Goal: Check status: Check status

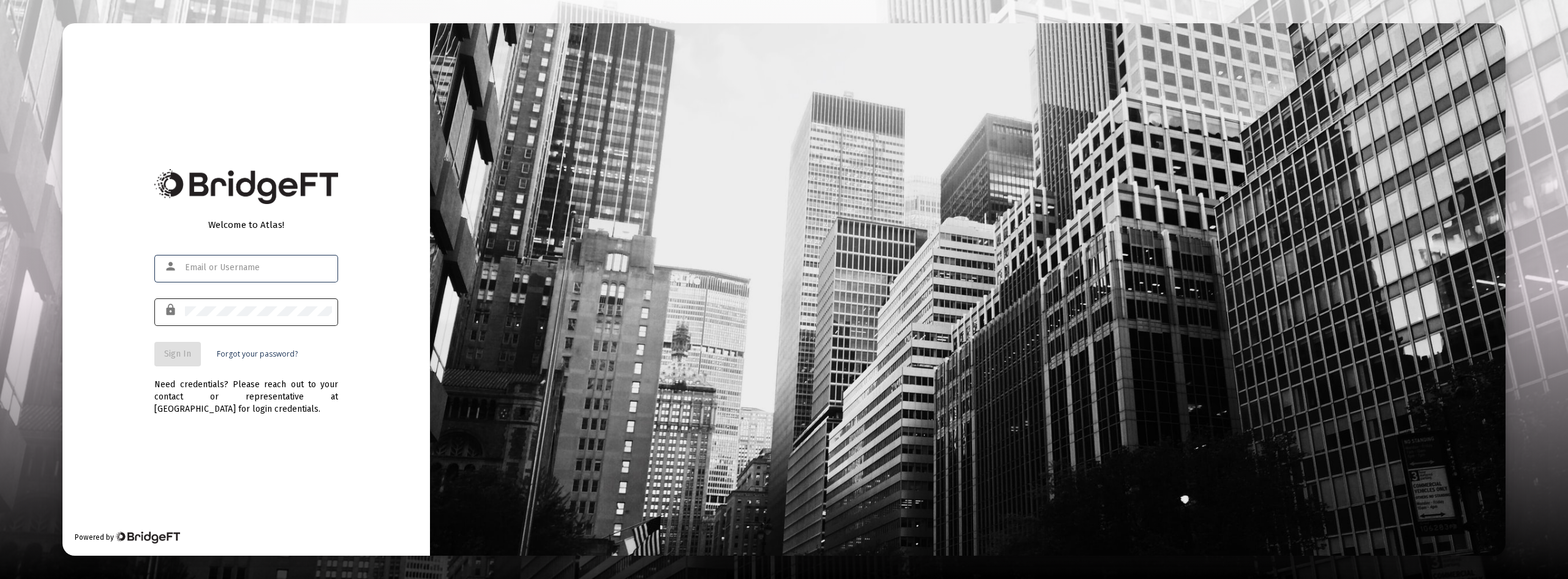
type input "[EMAIL_ADDRESS][DOMAIN_NAME]"
click at [181, 356] on span "Sign In" at bounding box center [177, 353] width 27 height 10
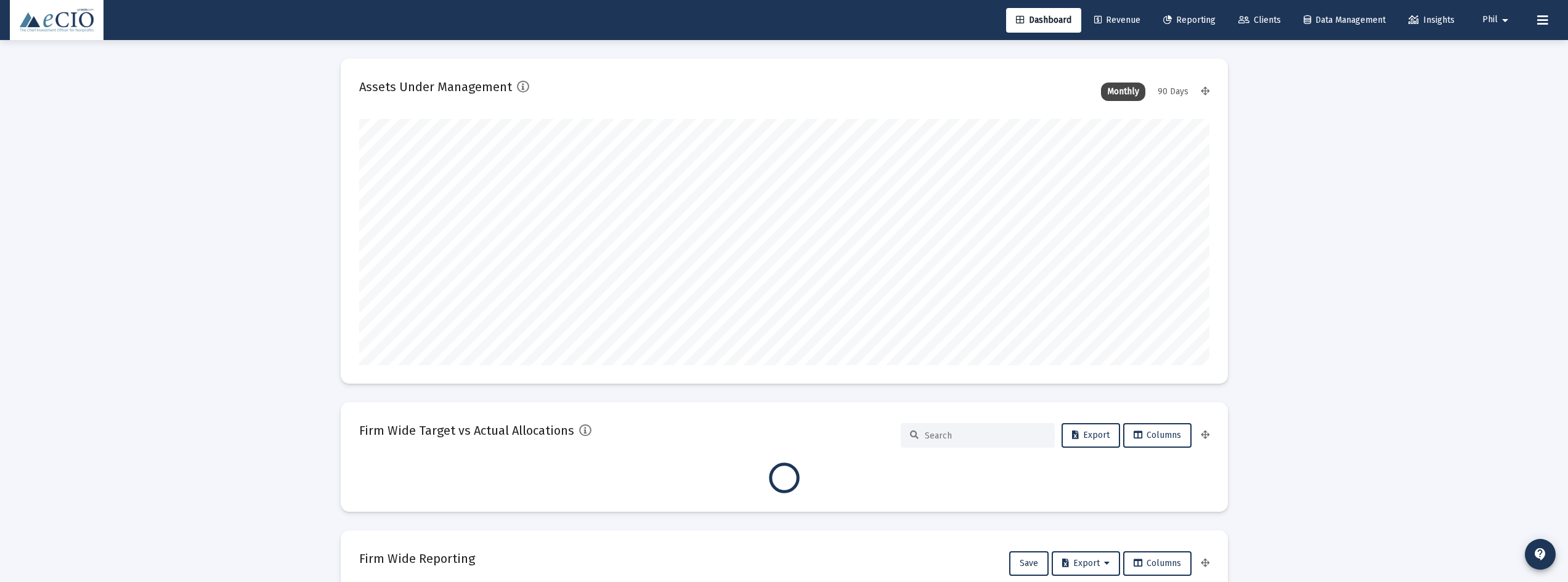
type input "[DATE]"
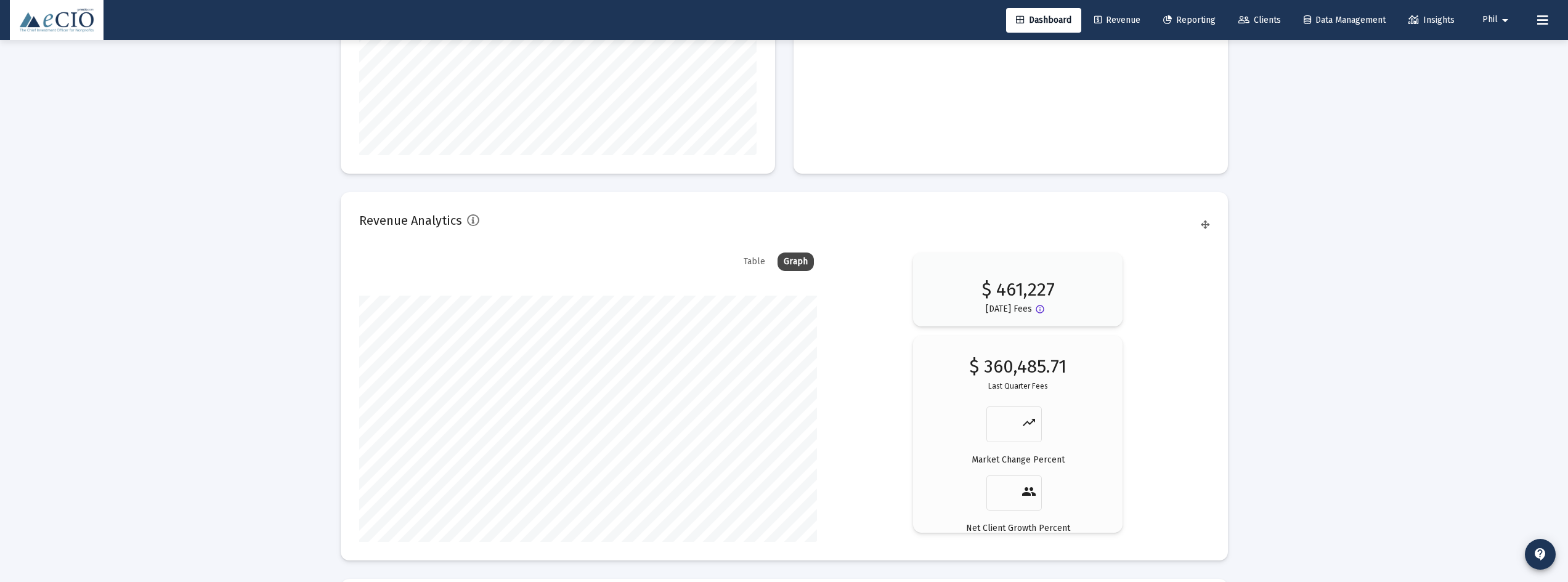
scroll to position [2055, 0]
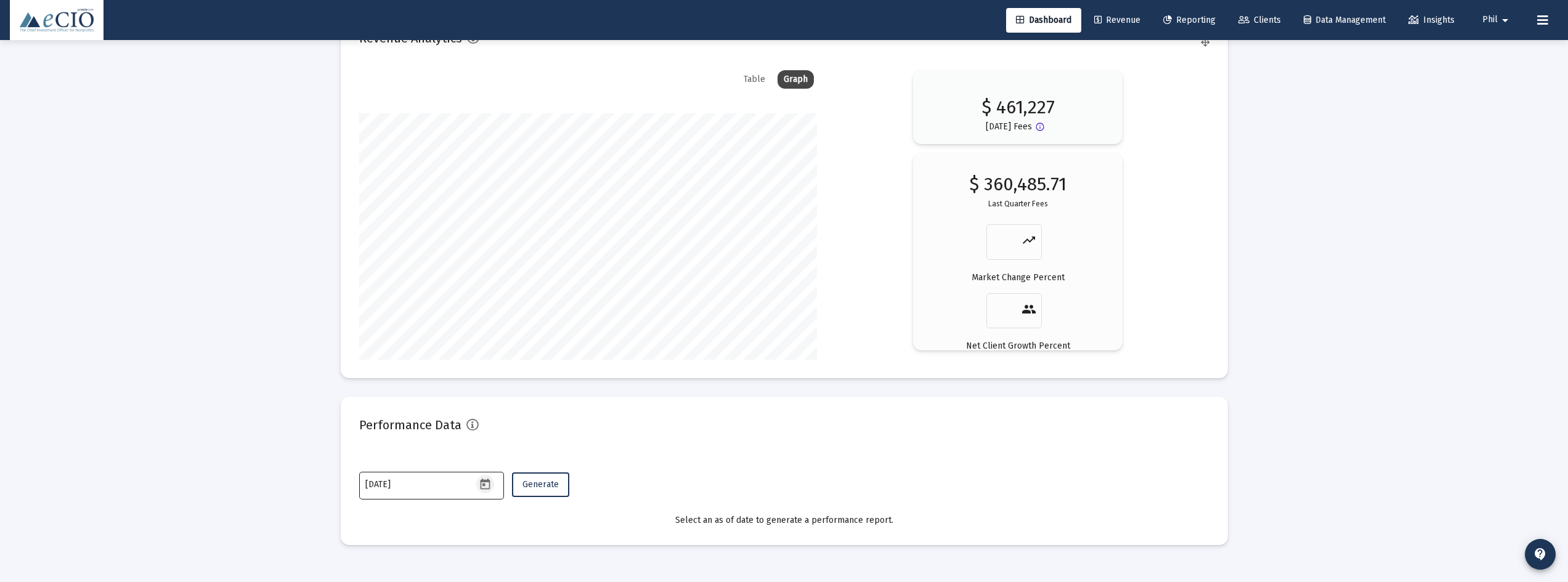
click at [483, 487] on icon "Open calendar" at bounding box center [485, 484] width 13 height 13
click at [499, 275] on button "Previous month" at bounding box center [495, 277] width 25 height 25
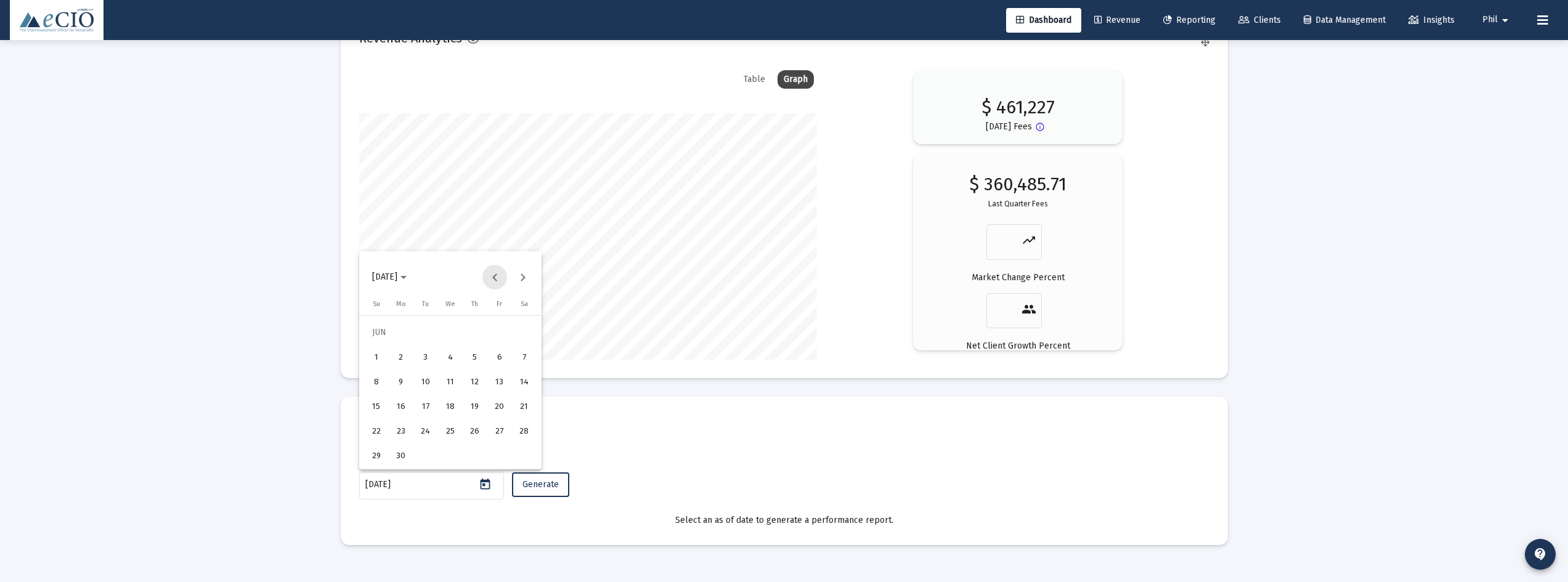
click at [499, 275] on button "Previous month" at bounding box center [495, 277] width 25 height 25
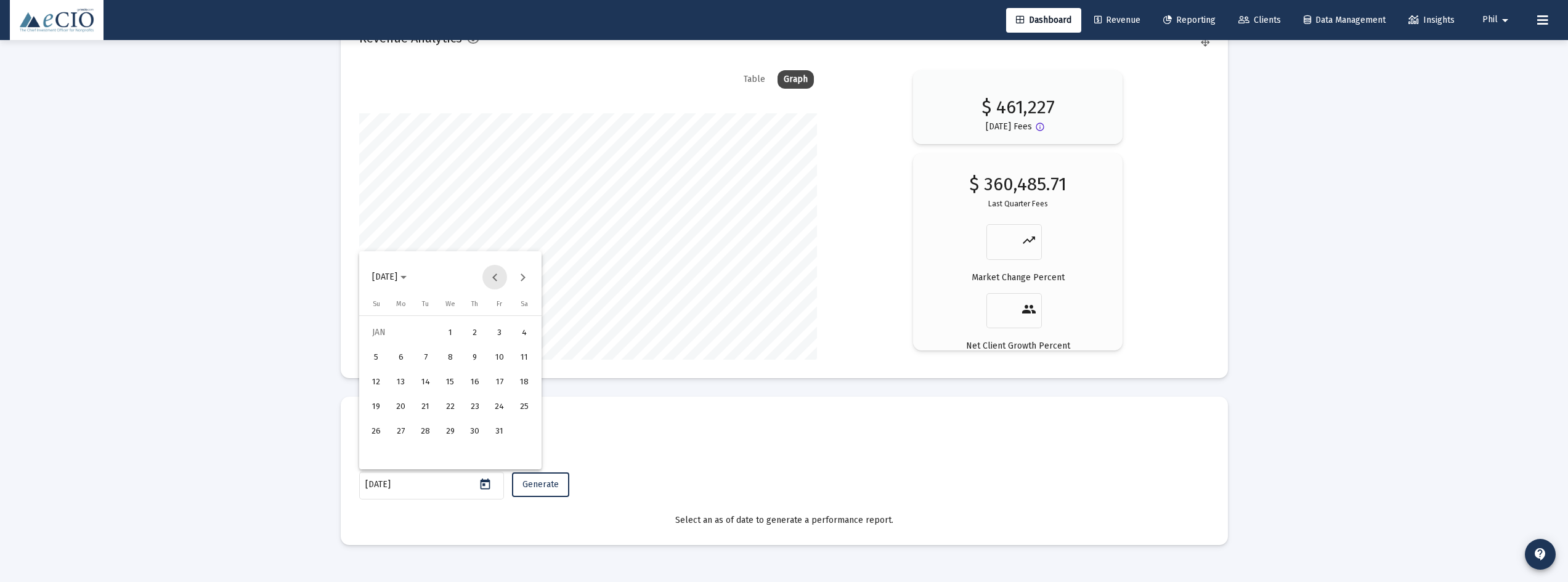
click at [499, 275] on button "Previous month" at bounding box center [495, 277] width 25 height 25
click at [396, 272] on span "[DATE]" at bounding box center [385, 276] width 26 height 10
click at [465, 414] on div "2020" at bounding box center [471, 414] width 39 height 22
click at [476, 338] on div "MAR" at bounding box center [471, 340] width 39 height 22
click at [425, 458] on div "31" at bounding box center [425, 456] width 22 height 22
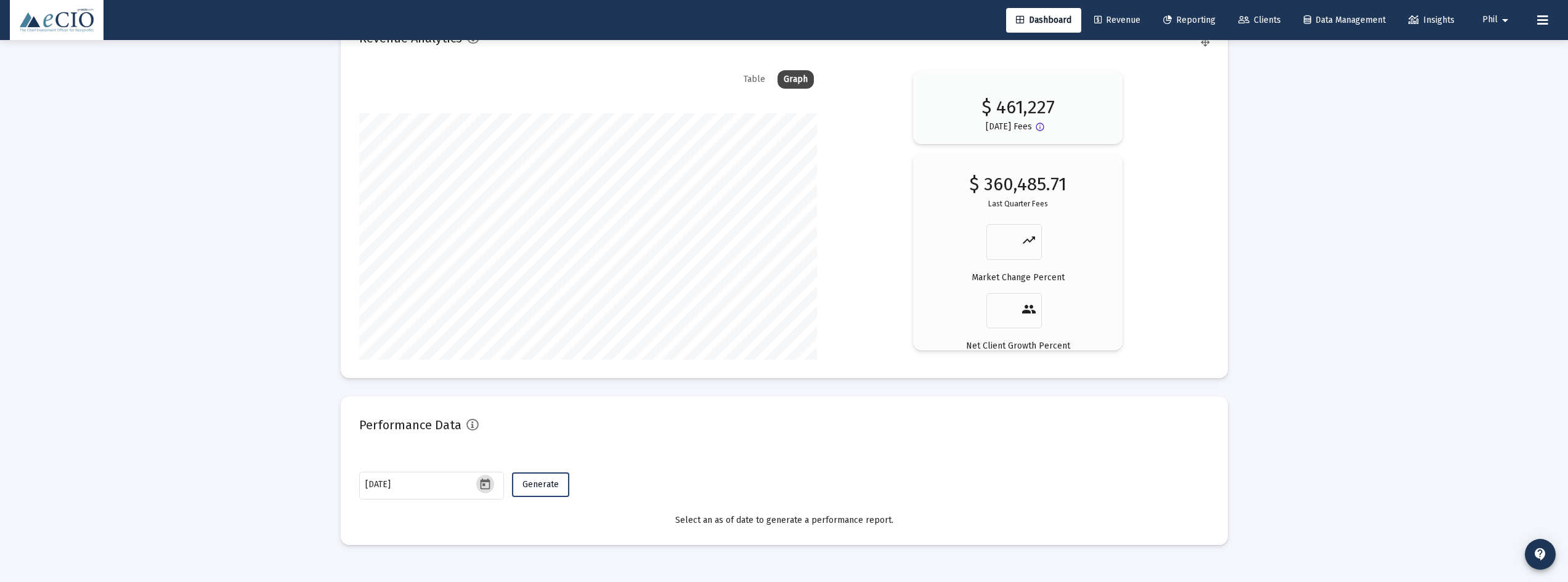
click at [548, 489] on span "Generate" at bounding box center [541, 484] width 36 height 10
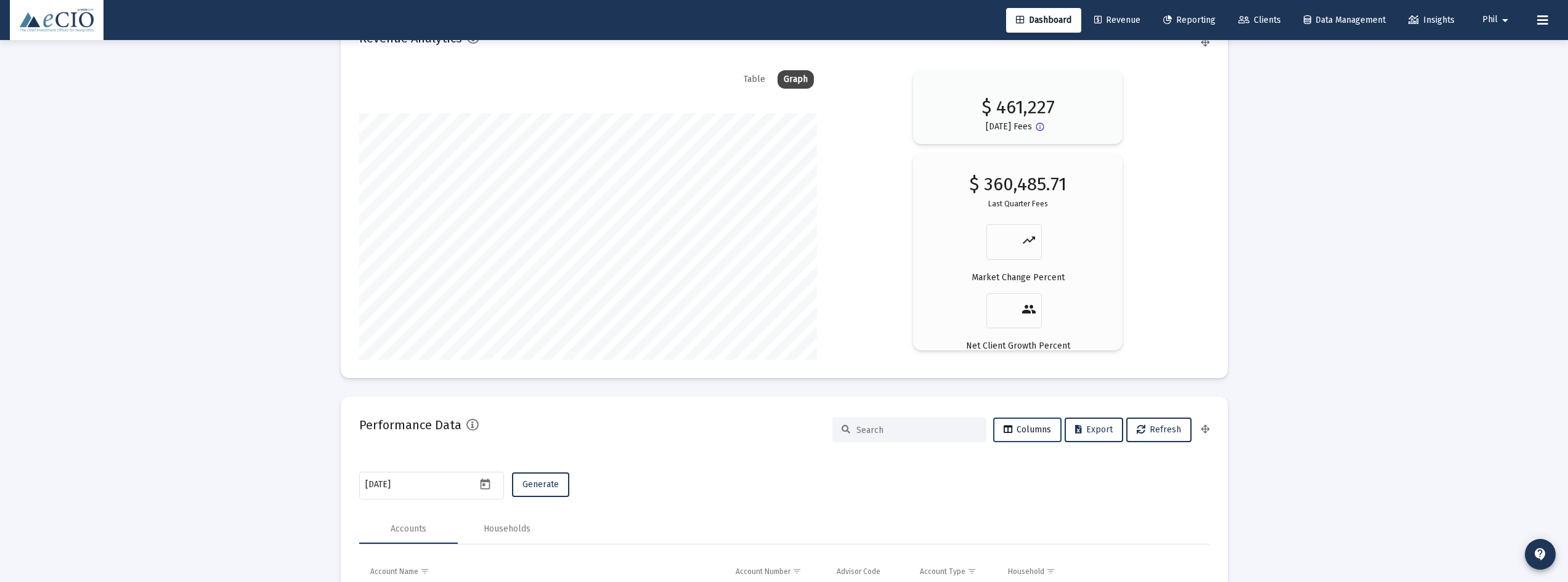
click at [1040, 440] on button "Columns" at bounding box center [1027, 430] width 69 height 25
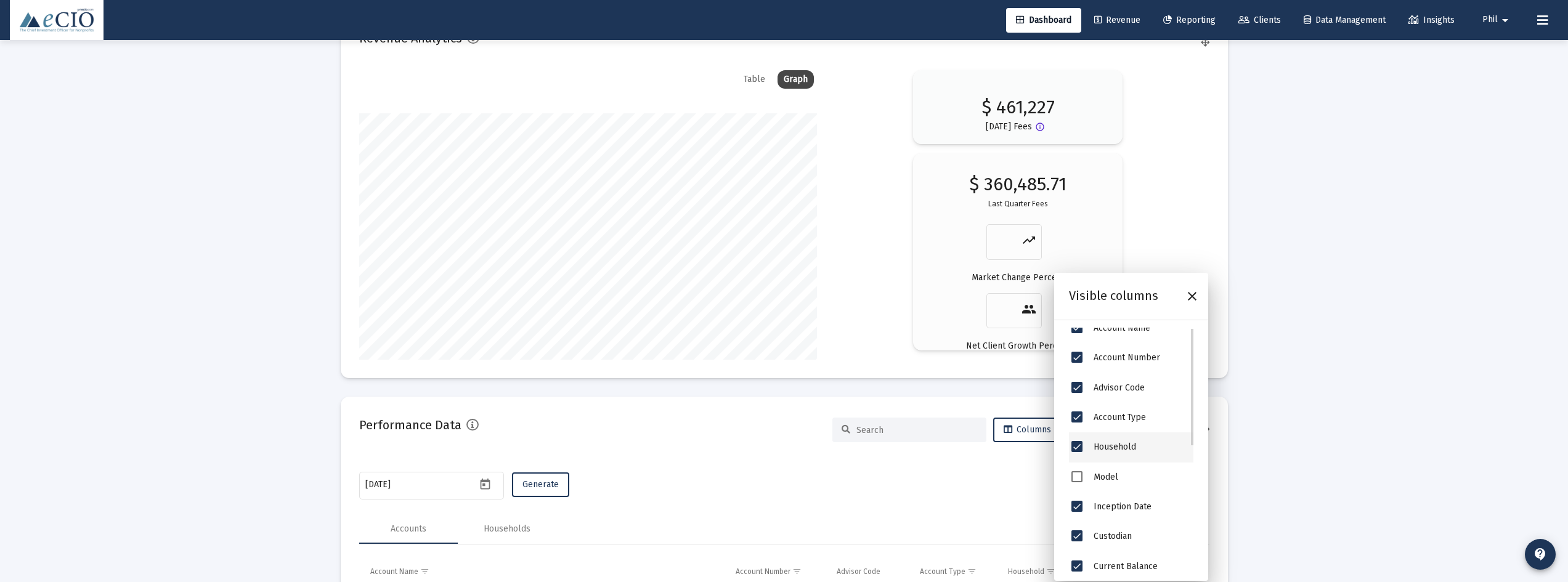
scroll to position [0, 0]
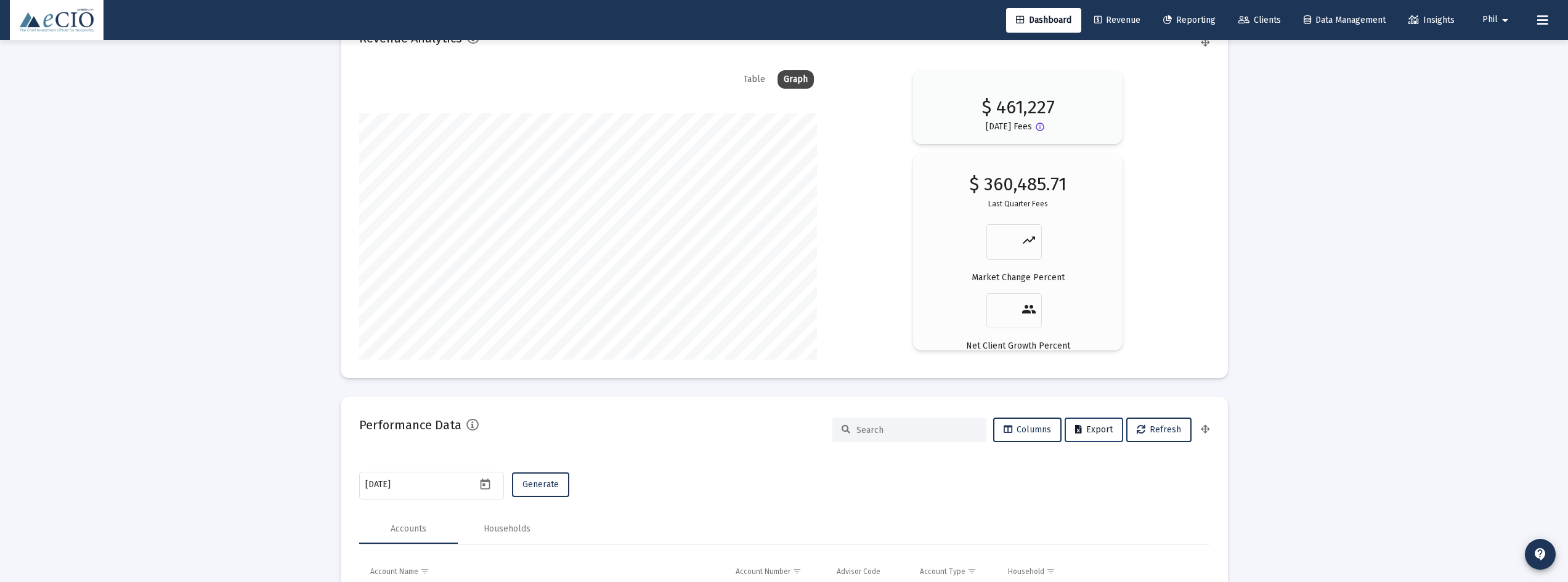
click at [1086, 434] on span "Export" at bounding box center [1094, 430] width 38 height 10
click at [514, 524] on div "Households" at bounding box center [507, 529] width 47 height 12
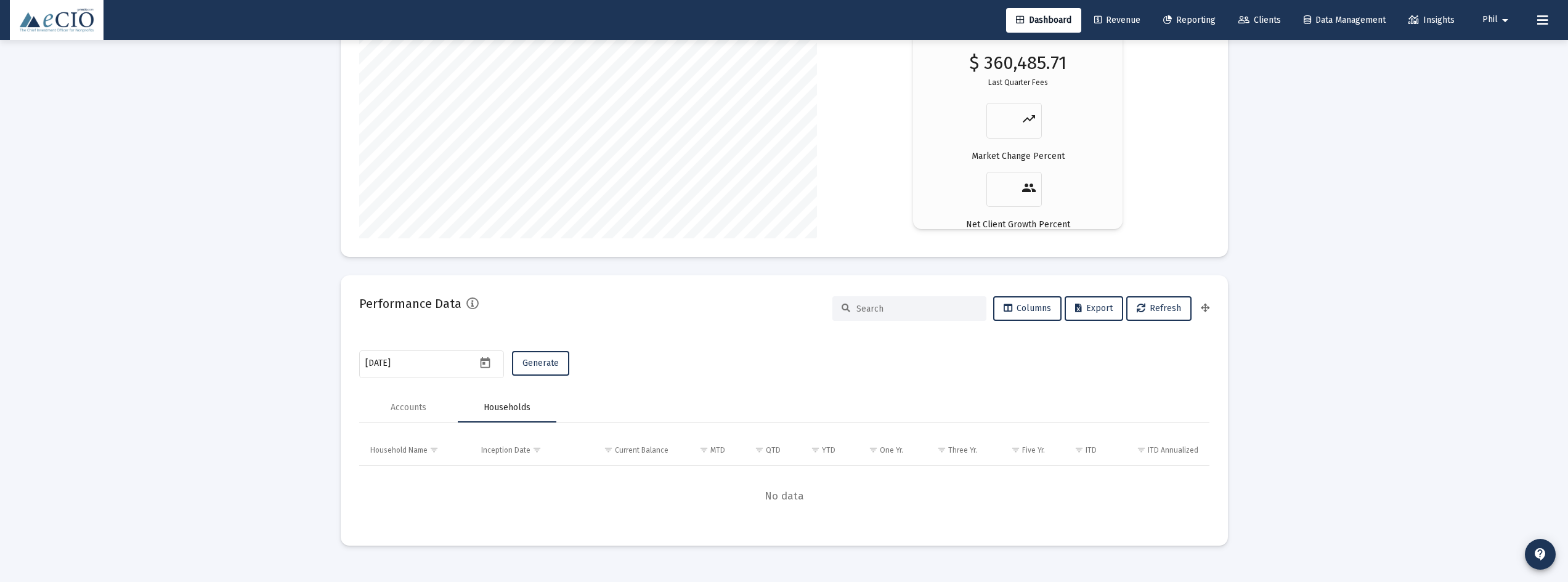
scroll to position [2178, 0]
click at [555, 365] on span "Generate" at bounding box center [541, 362] width 36 height 10
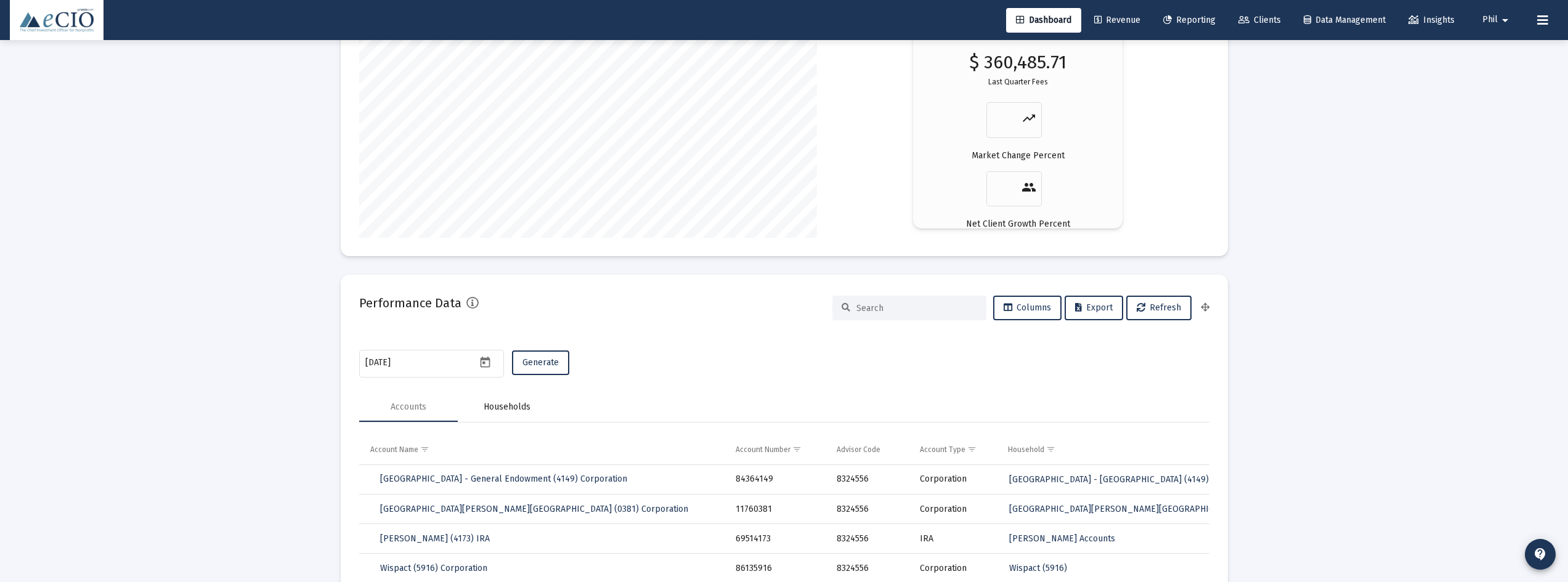
click at [505, 409] on div "Households" at bounding box center [507, 407] width 47 height 12
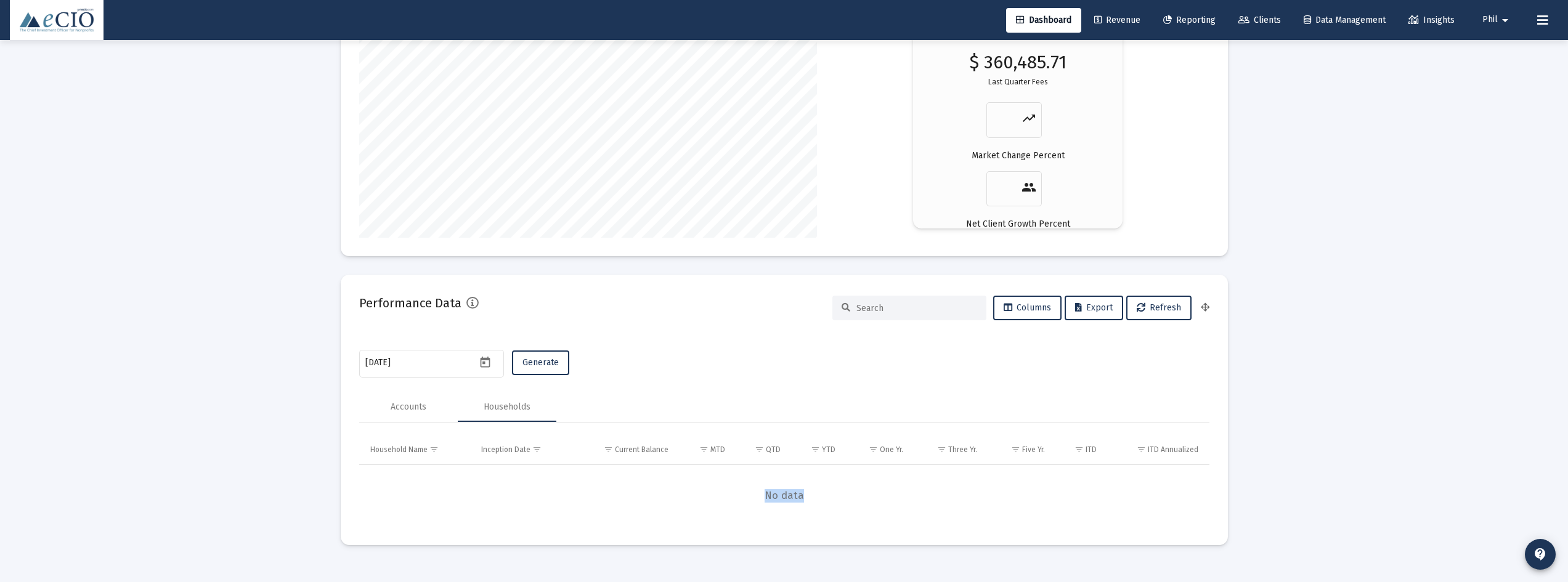
drag, startPoint x: 814, startPoint y: 496, endPoint x: 730, endPoint y: 493, distance: 84.1
click at [730, 493] on span "No data" at bounding box center [784, 495] width 850 height 14
click at [834, 492] on span "No data" at bounding box center [784, 495] width 850 height 14
click at [482, 361] on icon "Open calendar" at bounding box center [485, 362] width 13 height 13
click at [398, 150] on span "[DATE]" at bounding box center [385, 155] width 26 height 10
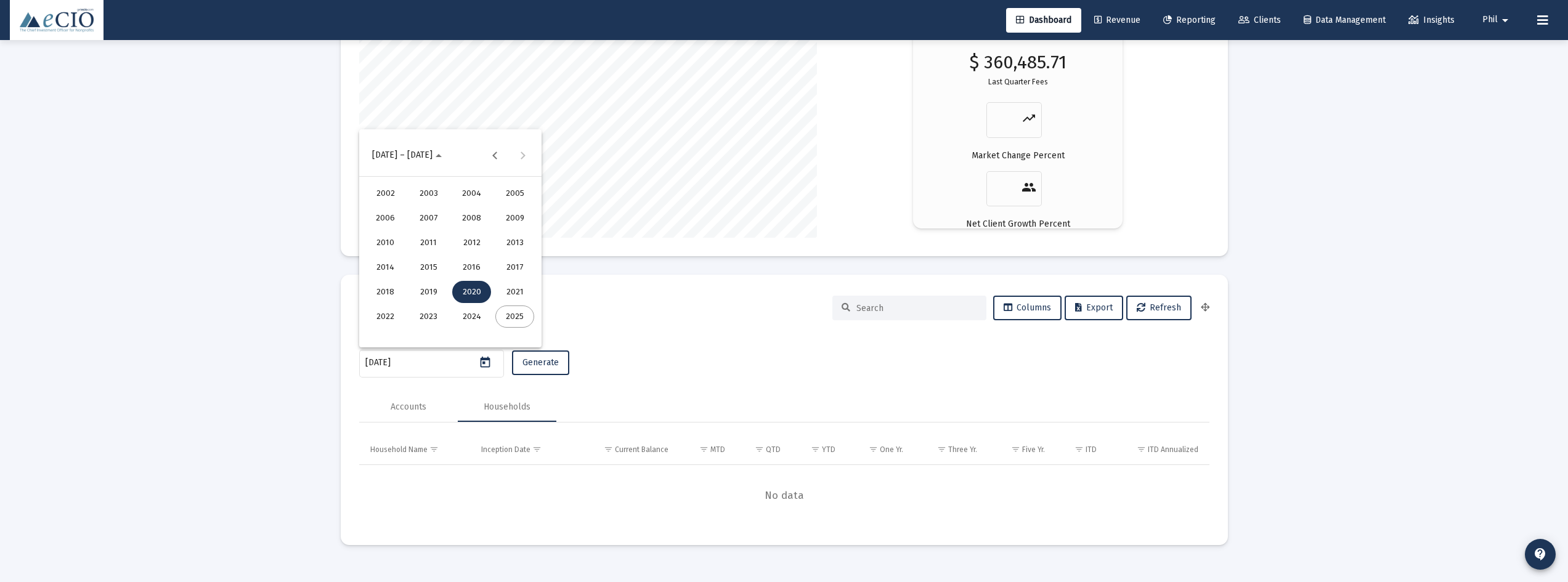
click at [507, 317] on div "2025" at bounding box center [514, 317] width 39 height 22
click at [430, 243] on div "JUN" at bounding box center [428, 242] width 39 height 22
click at [398, 333] on div "30" at bounding box center [401, 333] width 22 height 22
type input "[DATE]"
click at [533, 368] on button "Generate" at bounding box center [541, 362] width 58 height 25
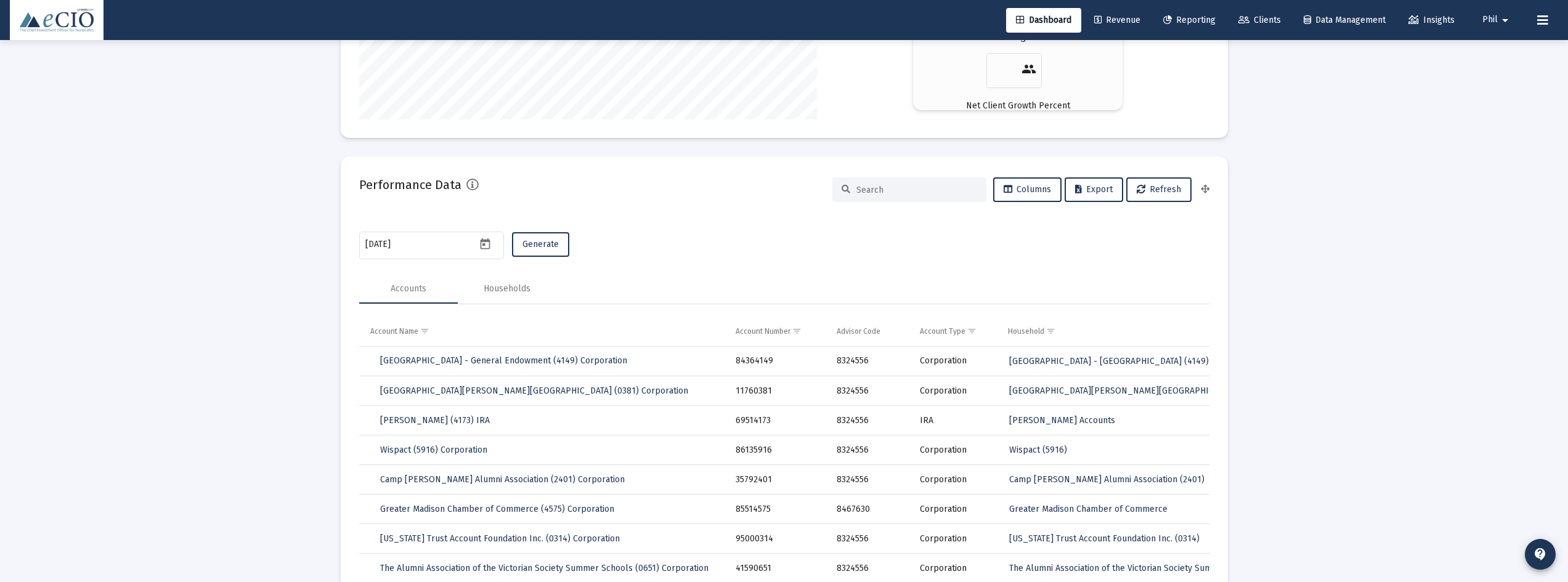
scroll to position [2300, 0]
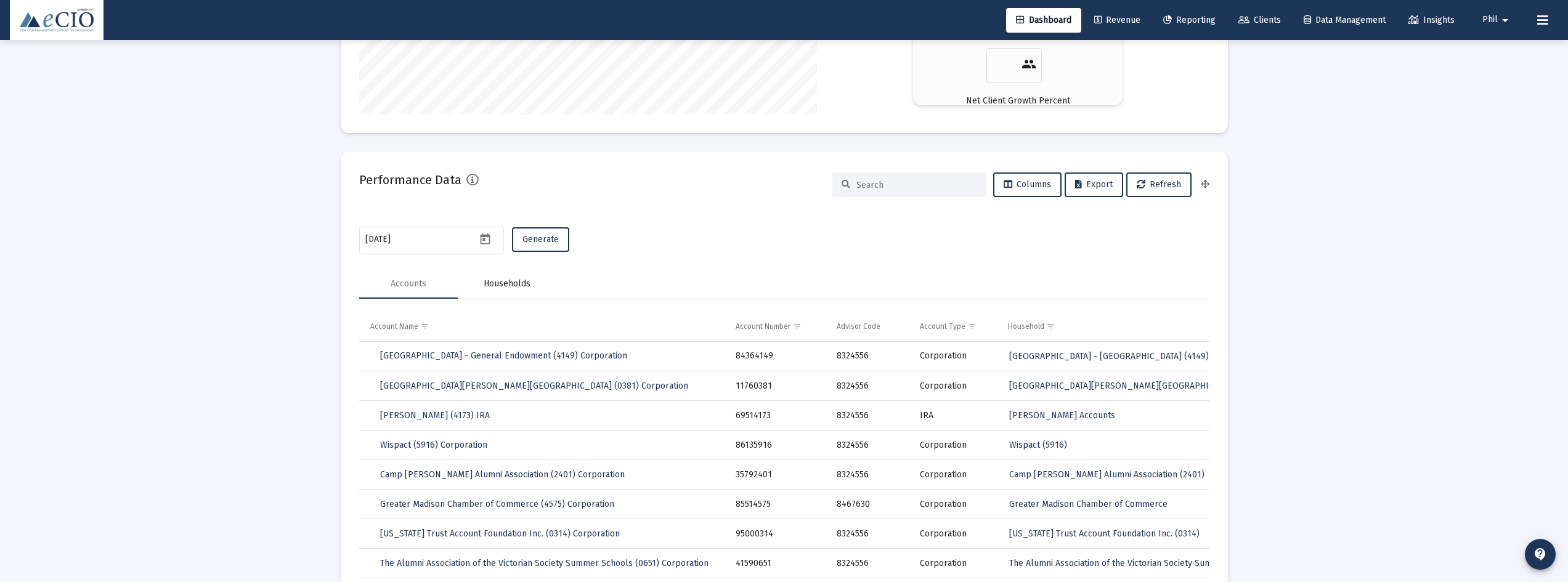
click at [517, 287] on div "Households" at bounding box center [507, 284] width 47 height 12
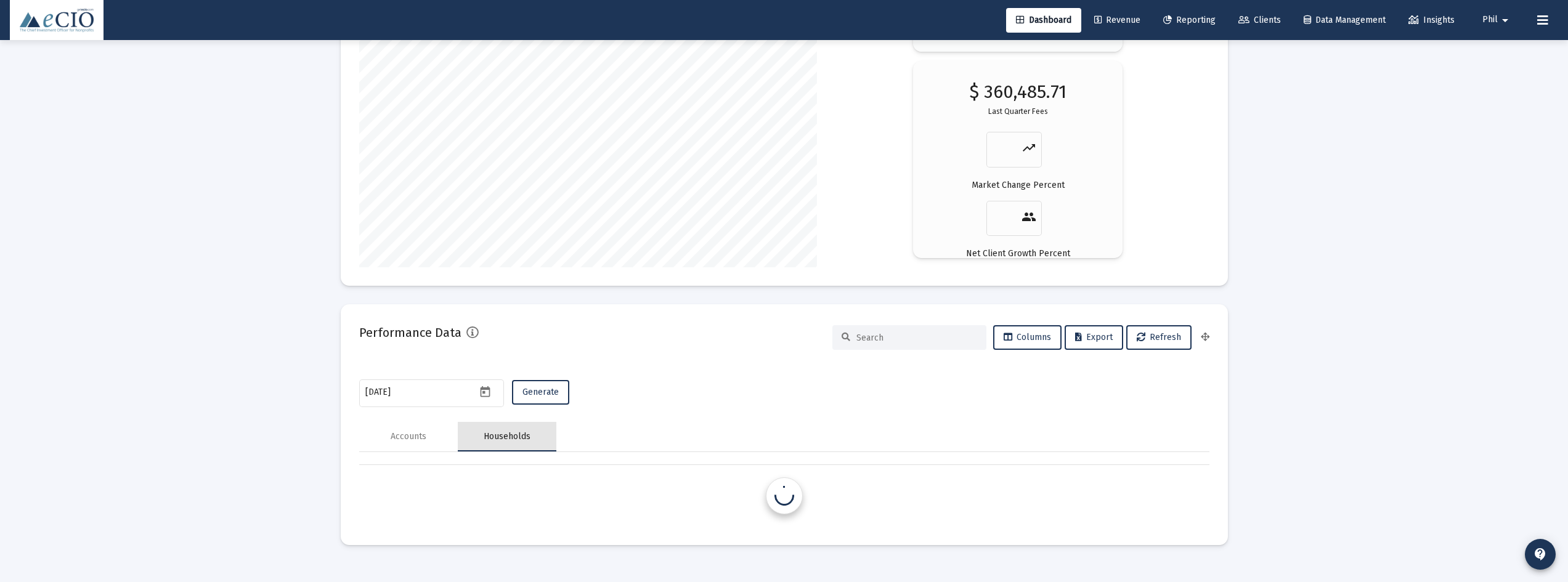
scroll to position [2178, 0]
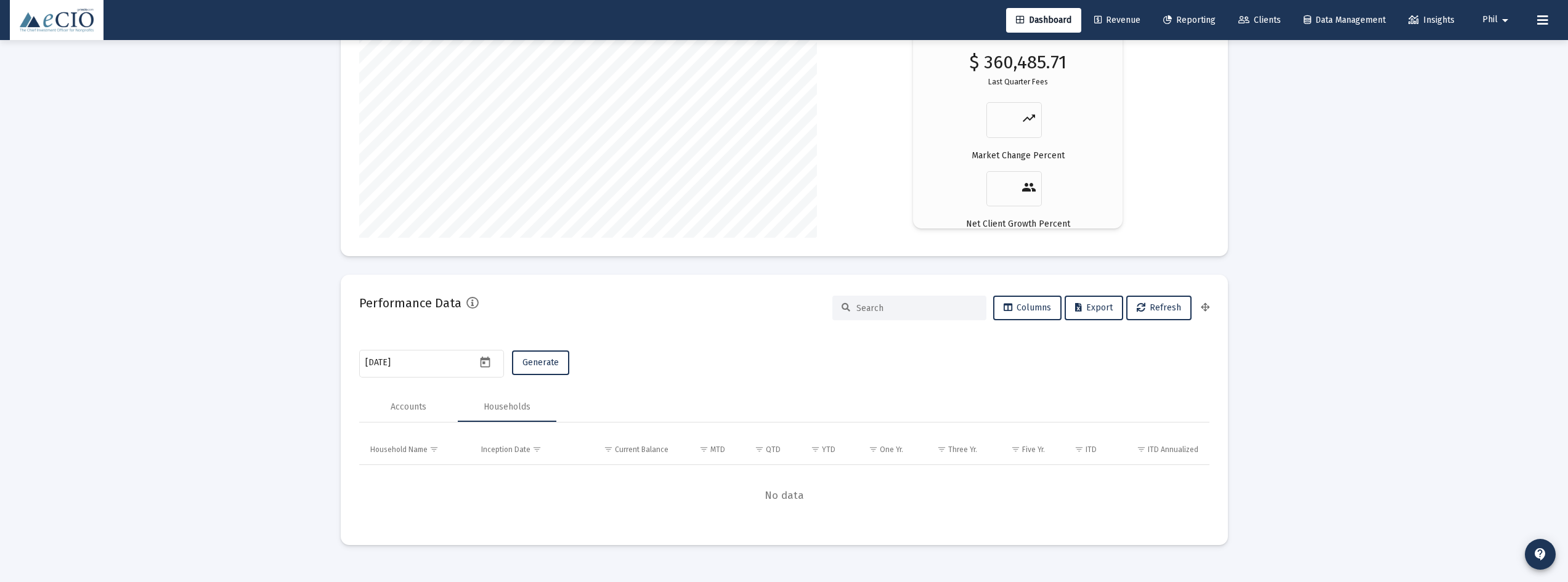
click at [789, 500] on span "No data" at bounding box center [784, 495] width 850 height 14
click at [857, 489] on span "No data" at bounding box center [784, 495] width 850 height 14
